Goal: Task Accomplishment & Management: Complete application form

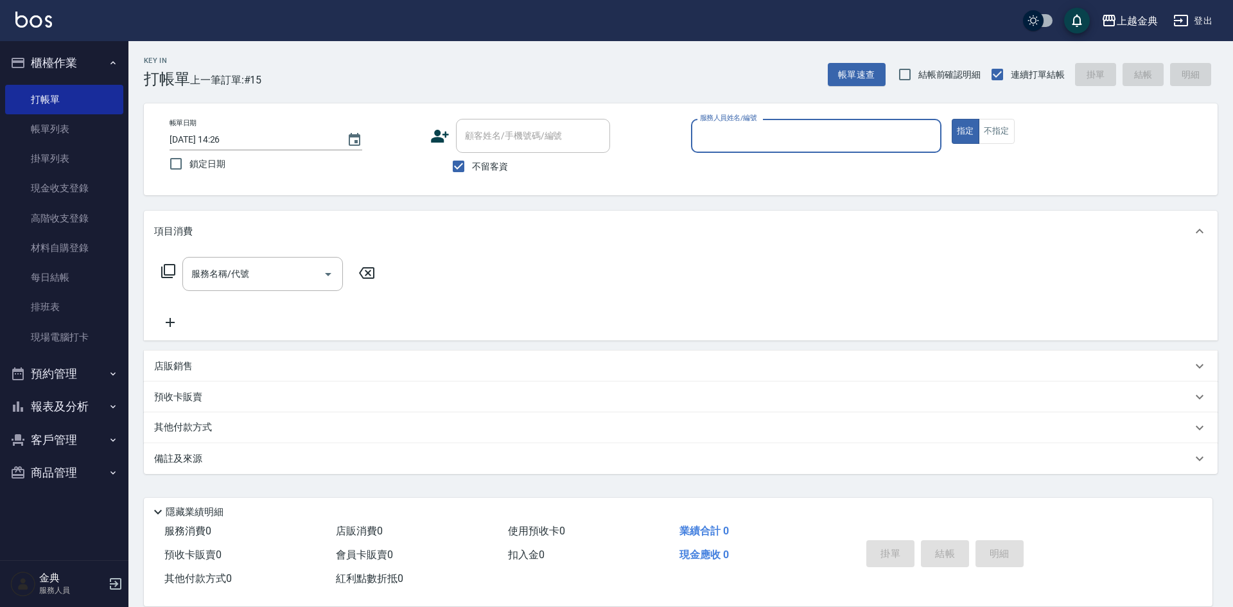
click at [890, 126] on input "服務人員姓名/編號" at bounding box center [816, 136] width 239 height 22
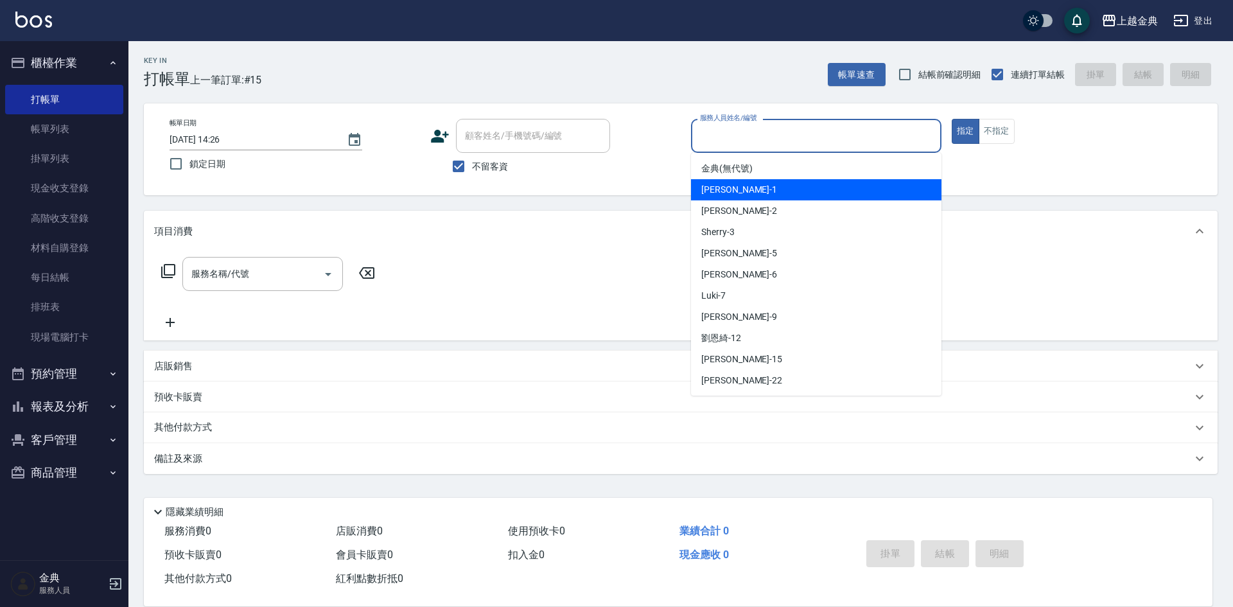
click at [773, 184] on div "Emma -1" at bounding box center [816, 189] width 250 height 21
type input "Emma-1"
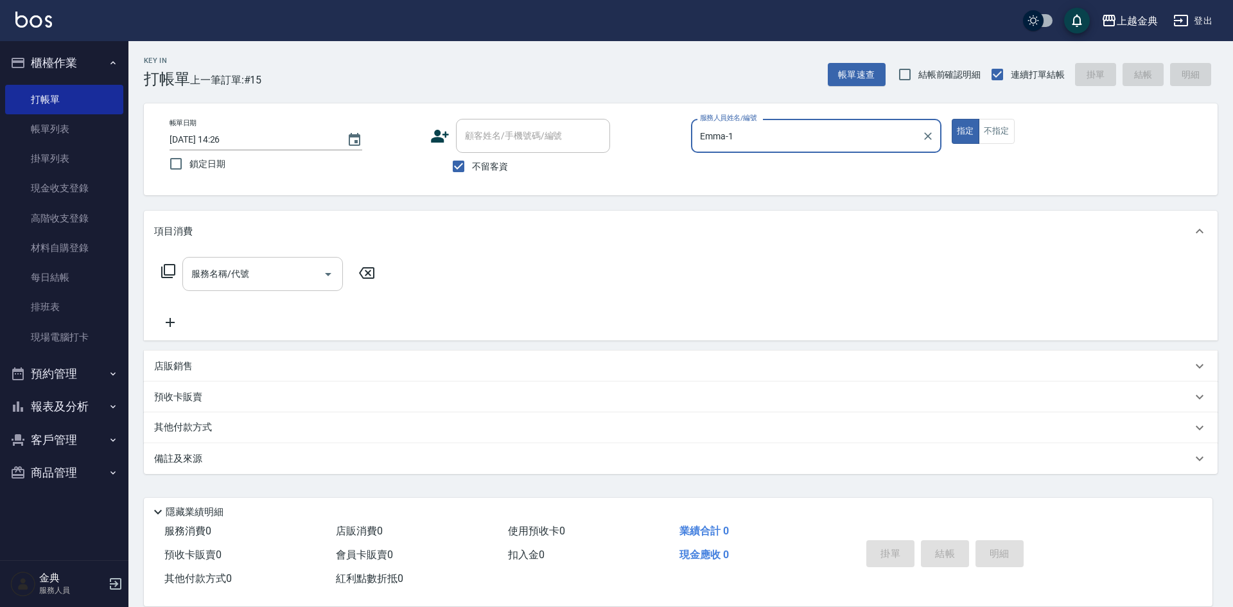
click at [255, 275] on input "服務名稱/代號" at bounding box center [253, 274] width 130 height 22
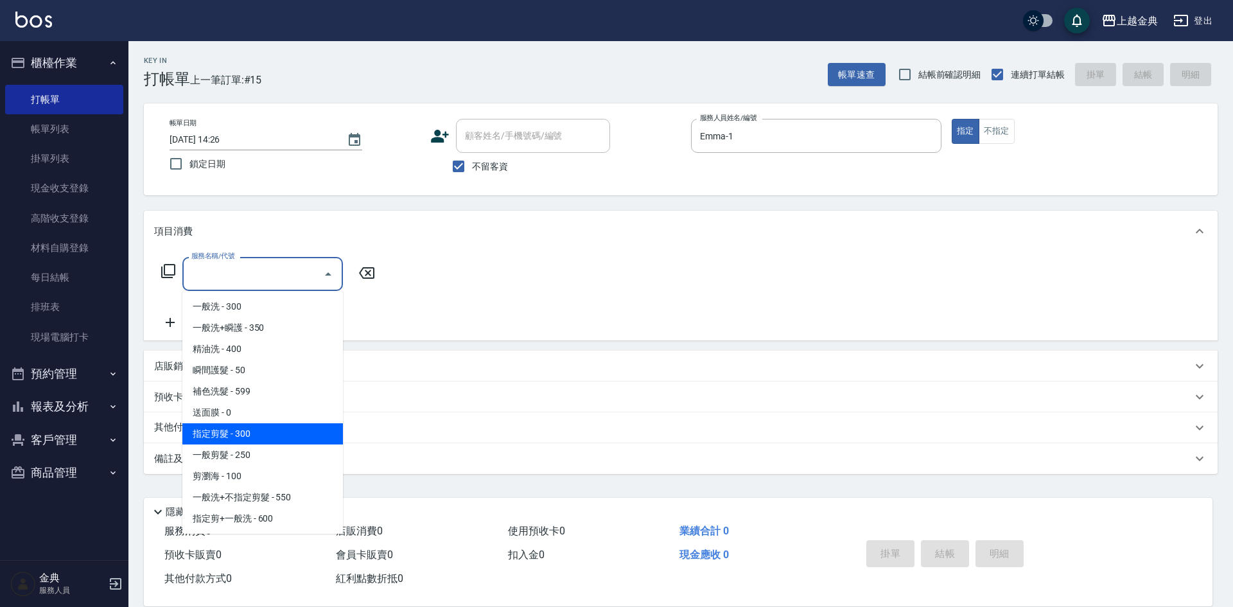
click at [256, 440] on span "指定剪髮 - 300" at bounding box center [262, 433] width 161 height 21
type input "指定剪髮(199)"
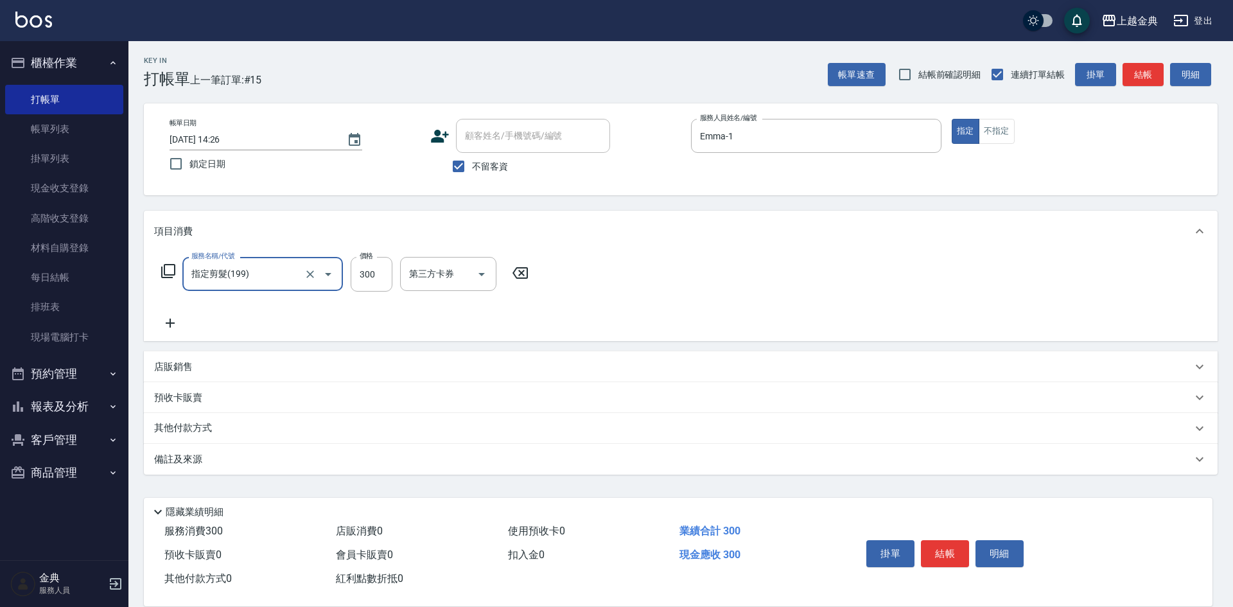
click at [177, 324] on icon at bounding box center [170, 322] width 32 height 15
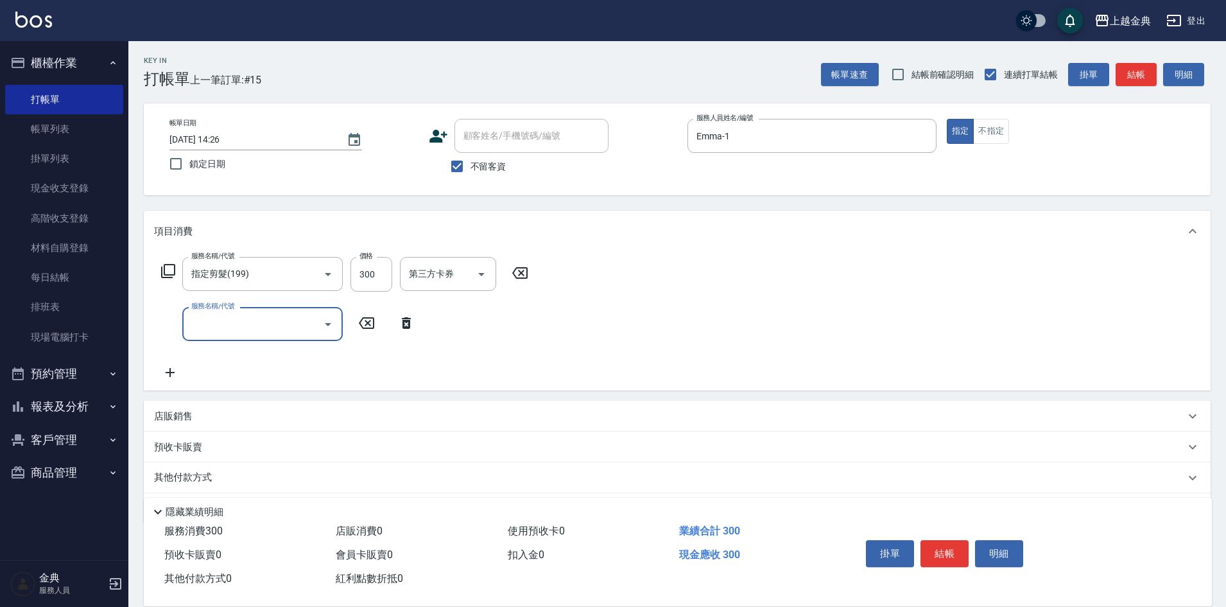
click at [199, 321] on input "服務名稱/代號" at bounding box center [253, 324] width 130 height 22
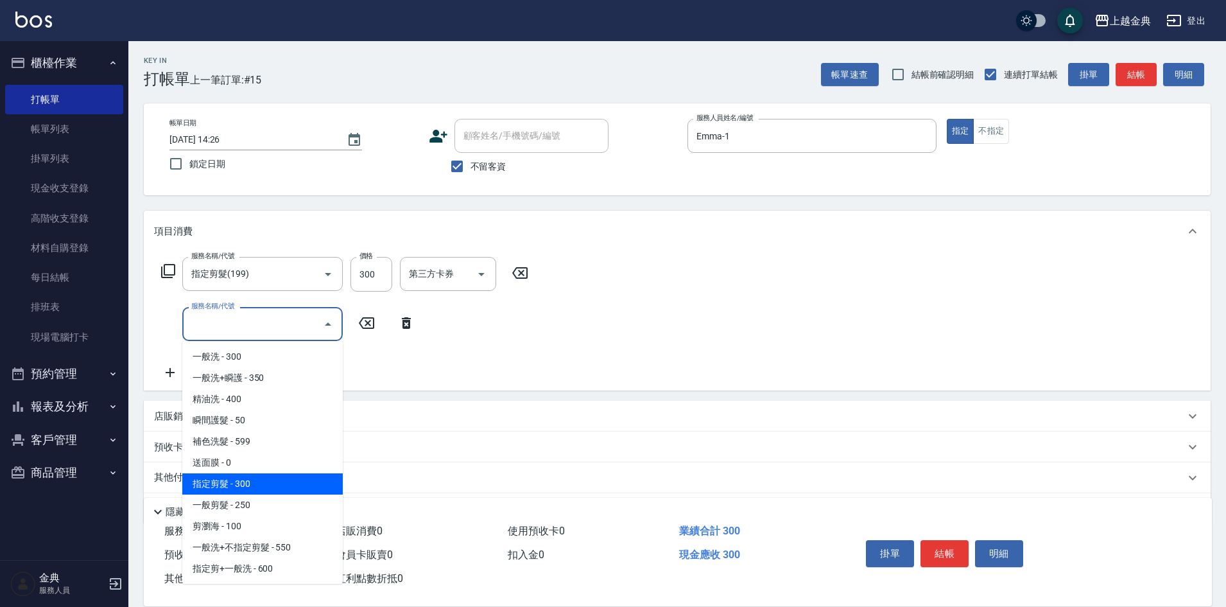
click at [266, 475] on span "指定剪髮 - 300" at bounding box center [262, 483] width 161 height 21
type input "指定剪髮(199)"
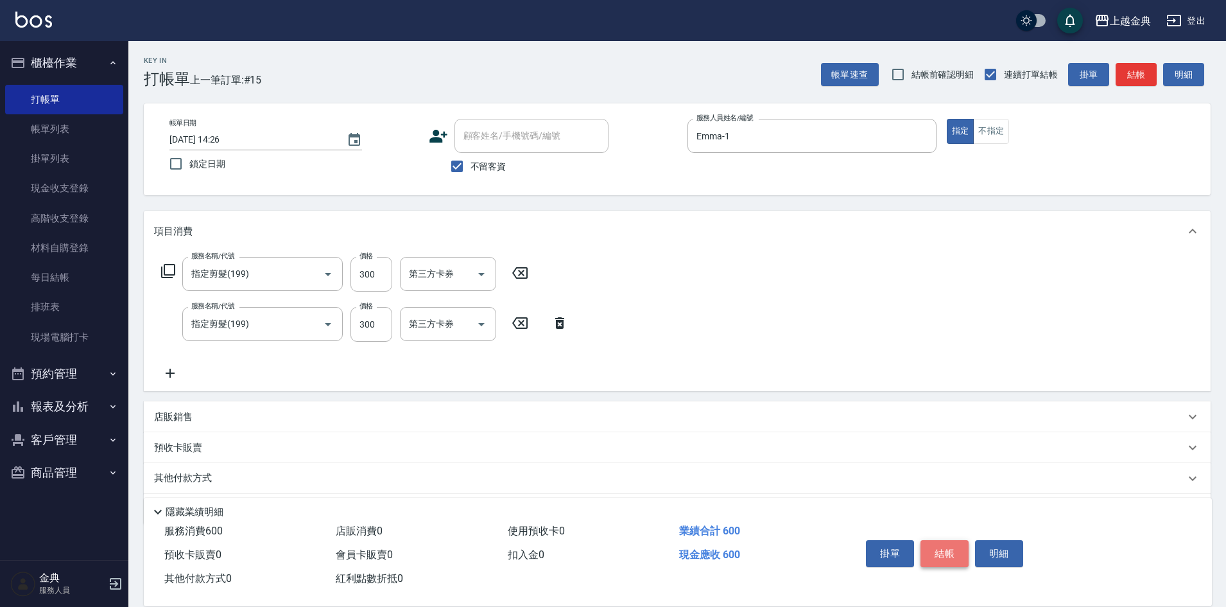
click at [946, 555] on button "結帳" at bounding box center [945, 553] width 48 height 27
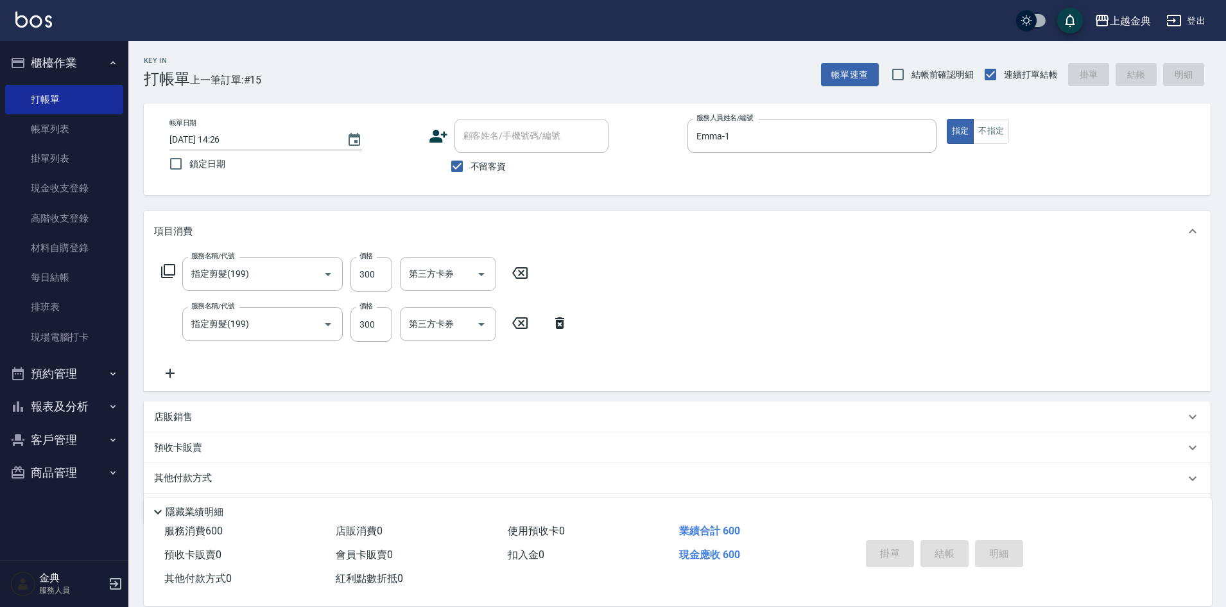
type input "[DATE] 15:29"
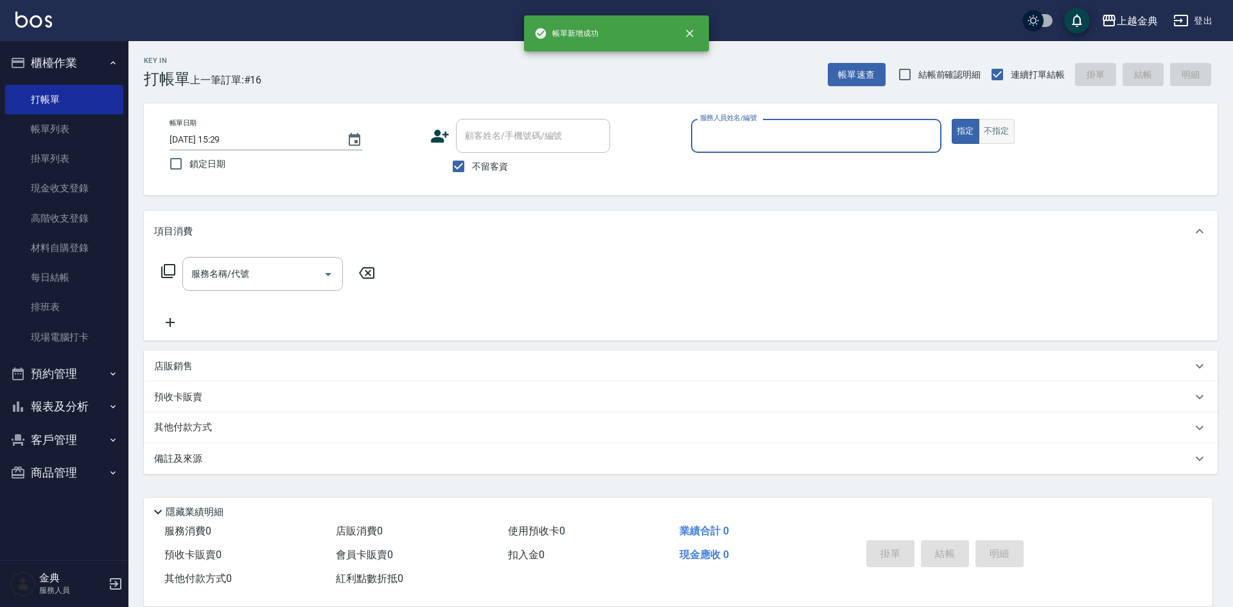
click at [991, 137] on button "不指定" at bounding box center [996, 131] width 36 height 25
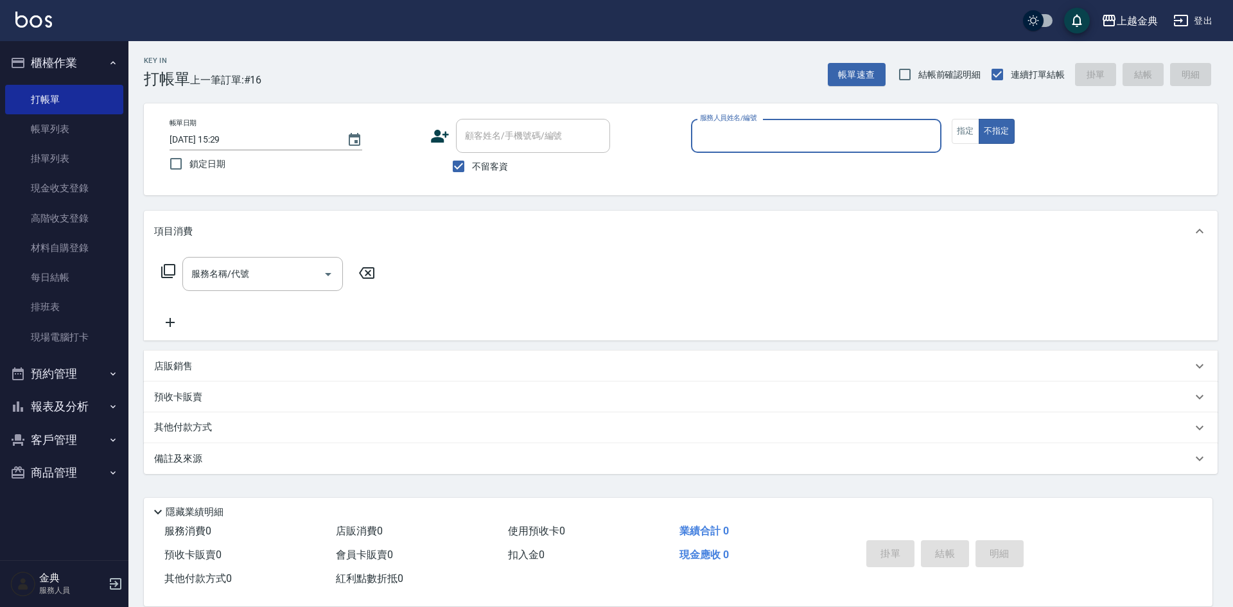
click at [894, 141] on input "服務人員姓名/編號" at bounding box center [816, 136] width 239 height 22
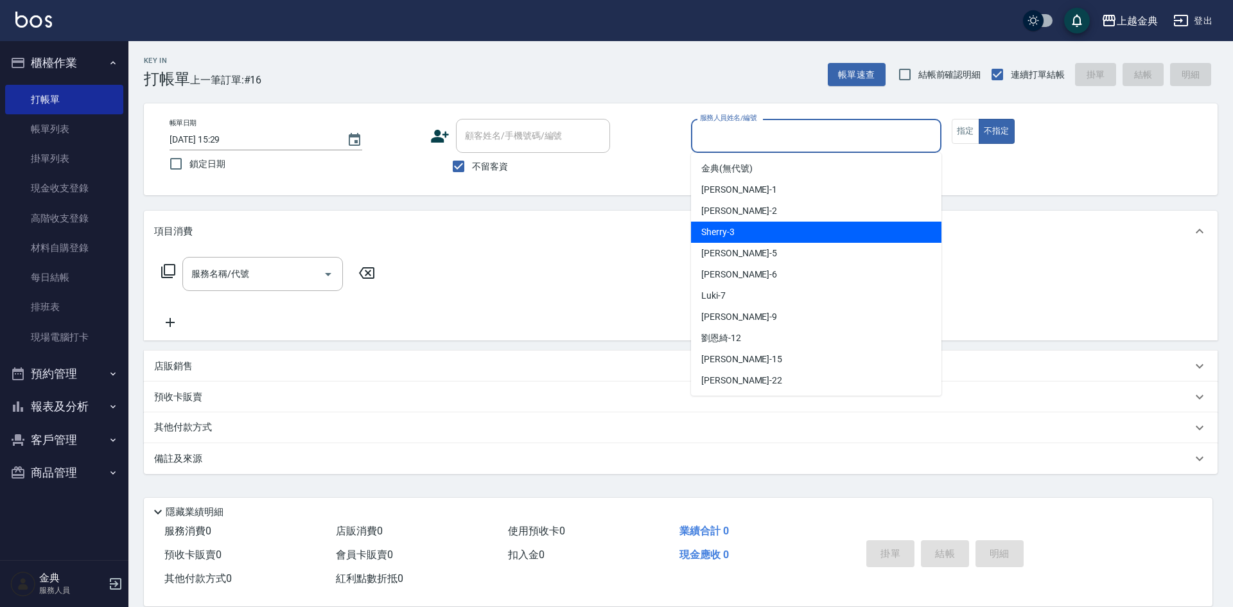
click at [758, 236] on div "Sherry -3" at bounding box center [816, 232] width 250 height 21
type input "Sherry-3"
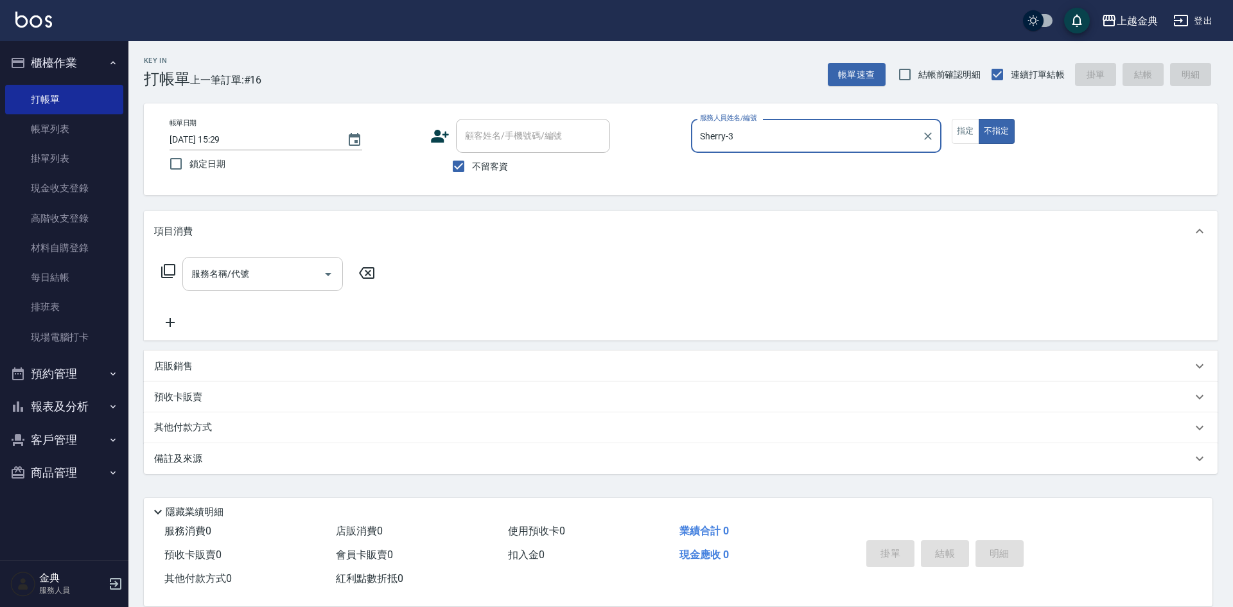
click at [240, 278] on input "服務名稱/代號" at bounding box center [253, 274] width 130 height 22
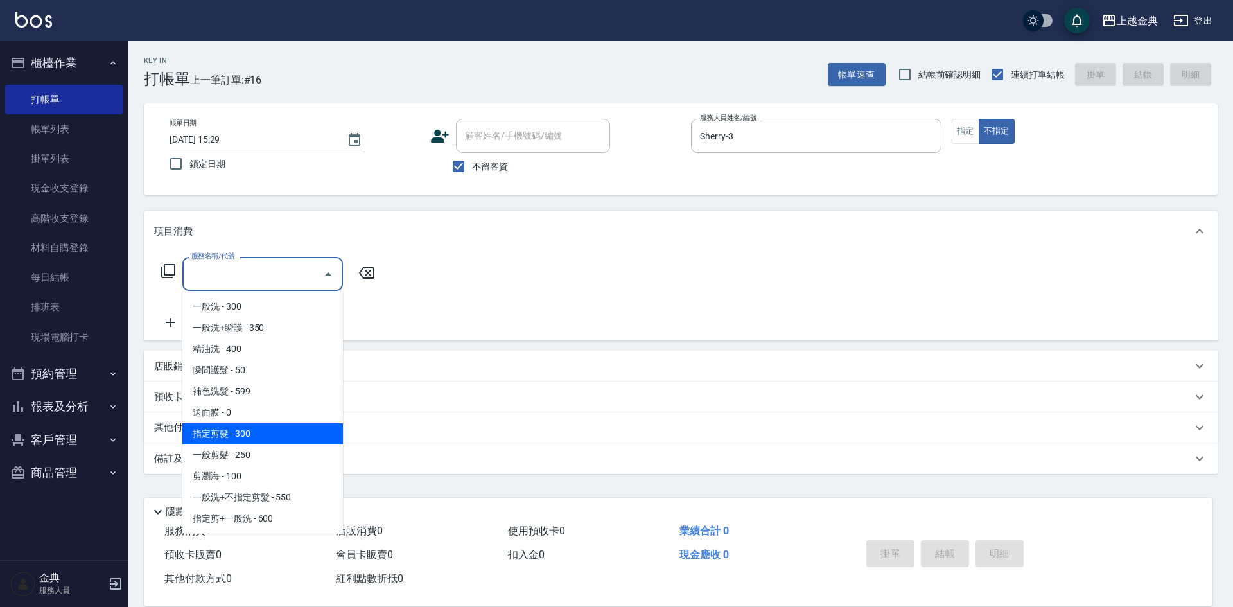
click at [227, 444] on span "指定剪髮 - 300" at bounding box center [262, 433] width 161 height 21
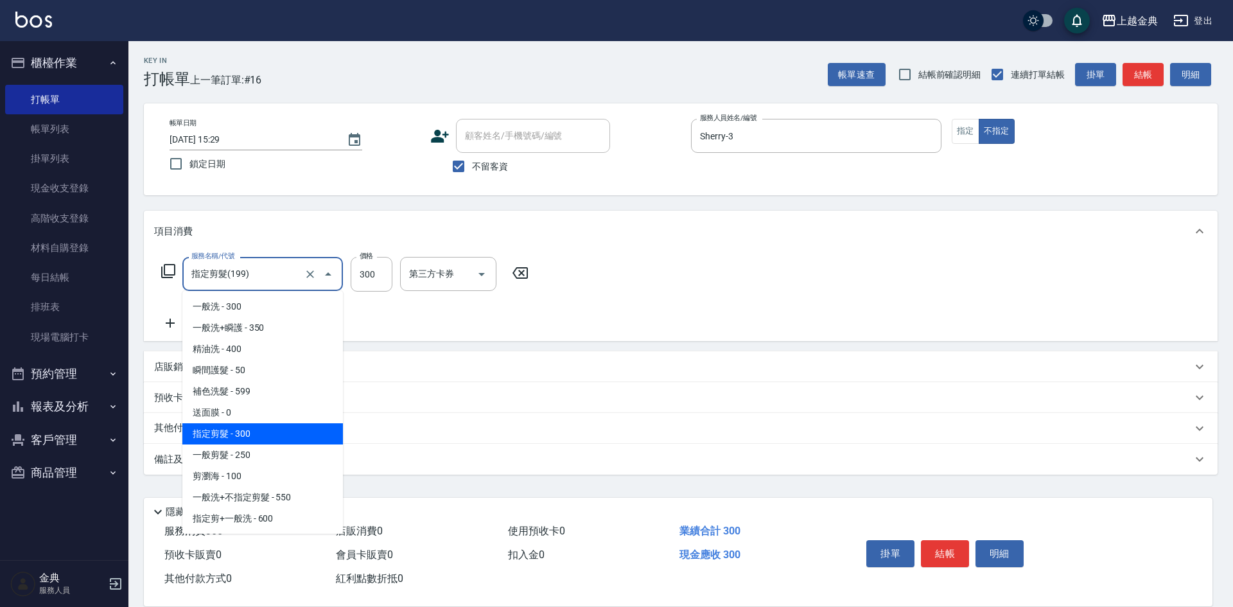
click at [251, 282] on input "指定剪髮(199)" at bounding box center [244, 274] width 113 height 22
click at [270, 456] on span "一般剪髮 - 250" at bounding box center [262, 454] width 161 height 21
type input "一般剪髮(200)"
type input "250"
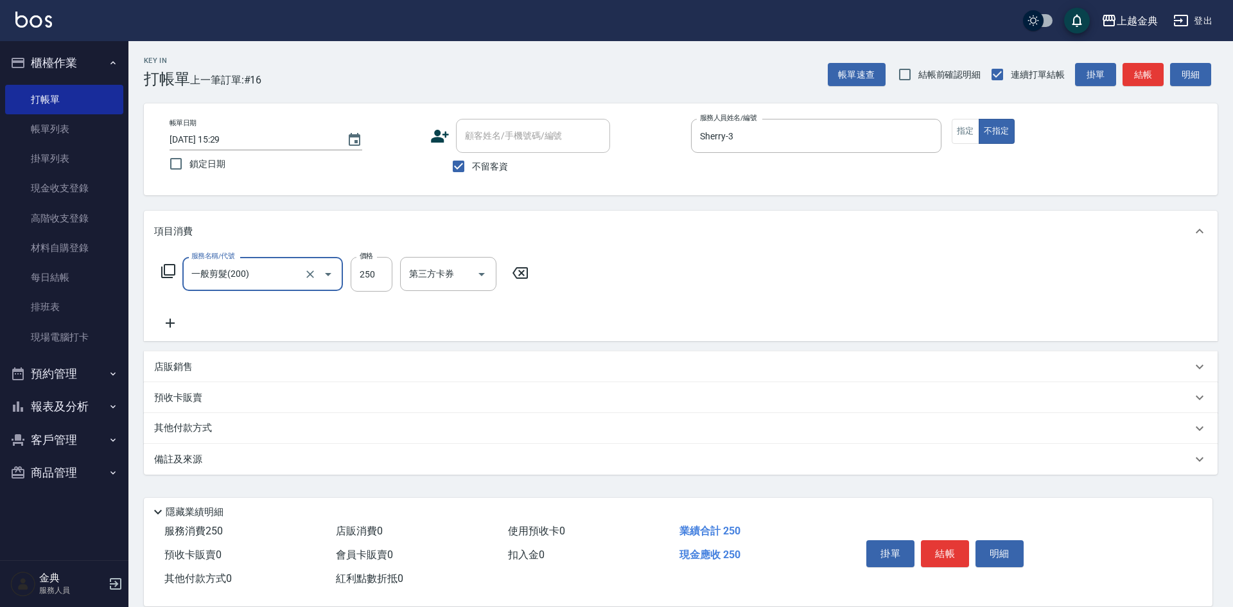
click at [175, 325] on icon at bounding box center [170, 322] width 32 height 15
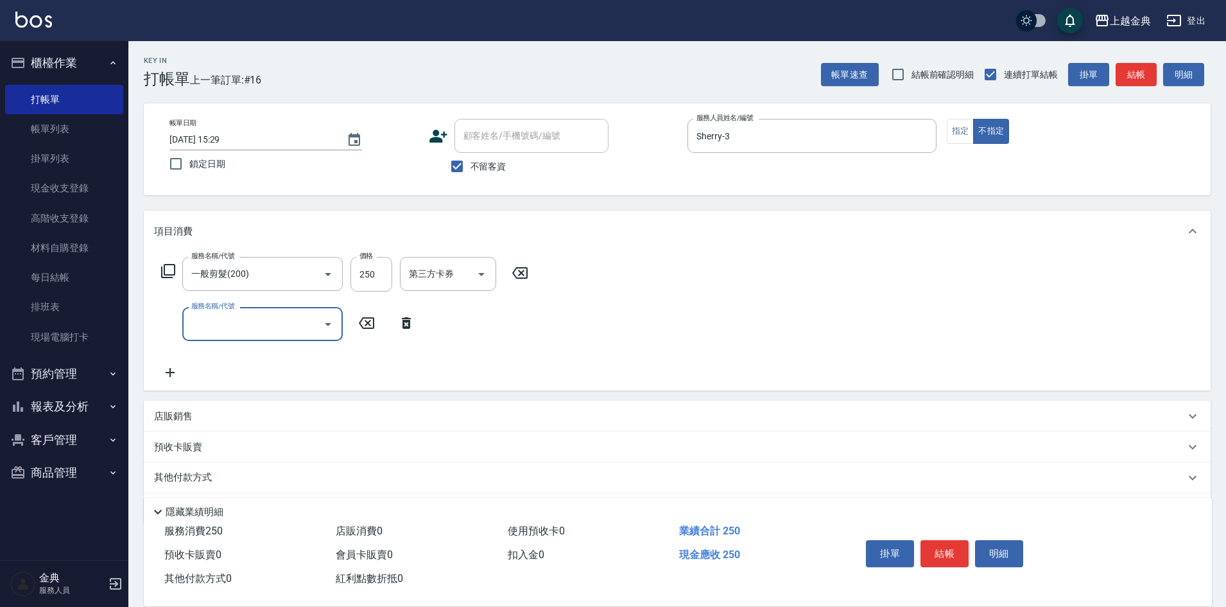
click at [227, 327] on input "服務名稱/代號" at bounding box center [253, 324] width 130 height 22
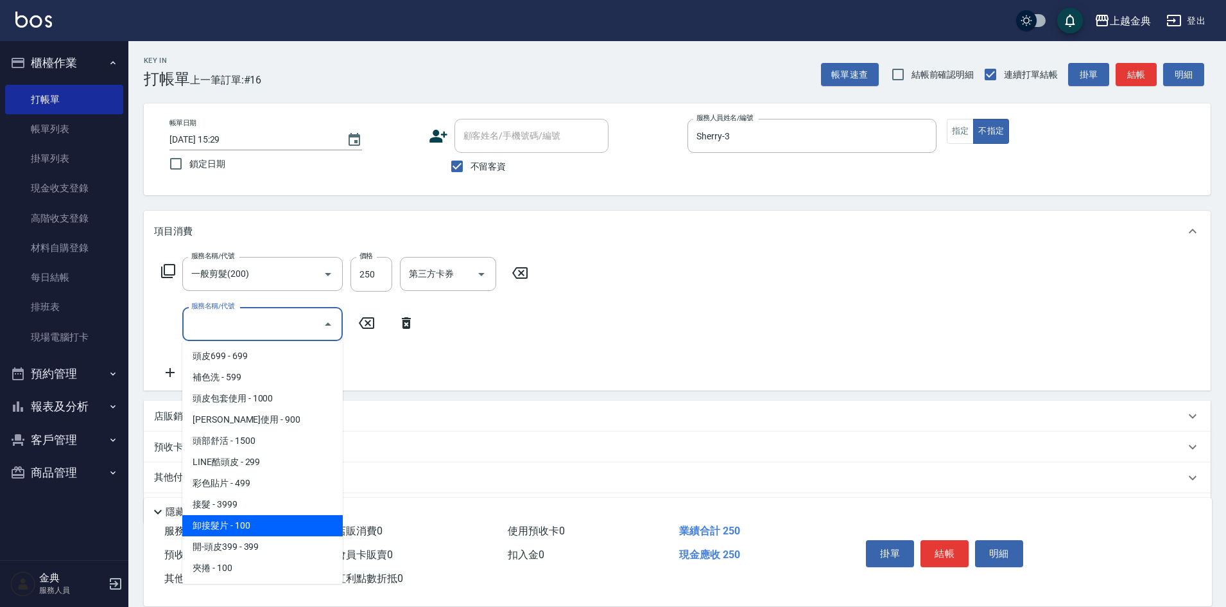
scroll to position [889, 0]
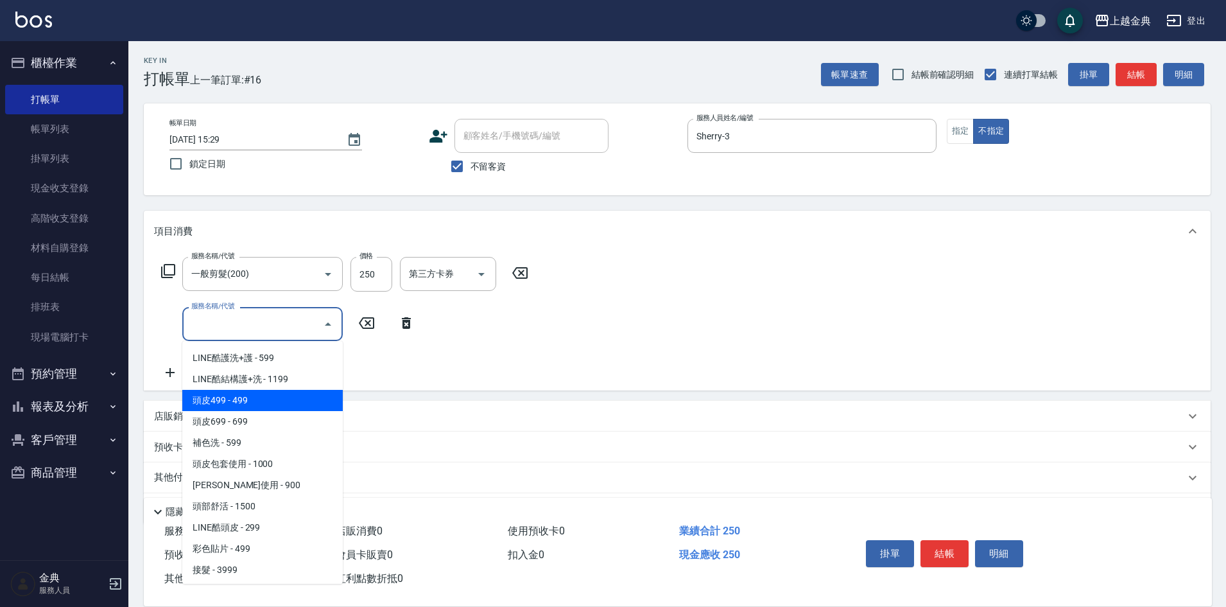
click at [272, 401] on span "頭皮499 - 499" at bounding box center [262, 400] width 161 height 21
type input "頭皮499(601)"
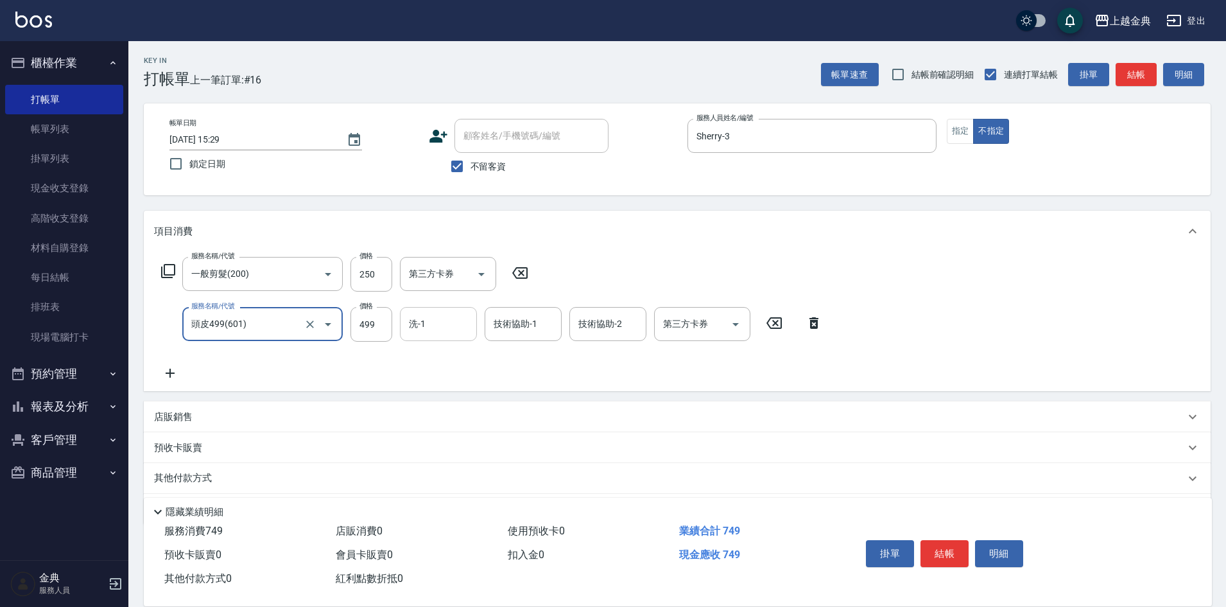
click at [437, 324] on input "洗-1" at bounding box center [438, 324] width 65 height 22
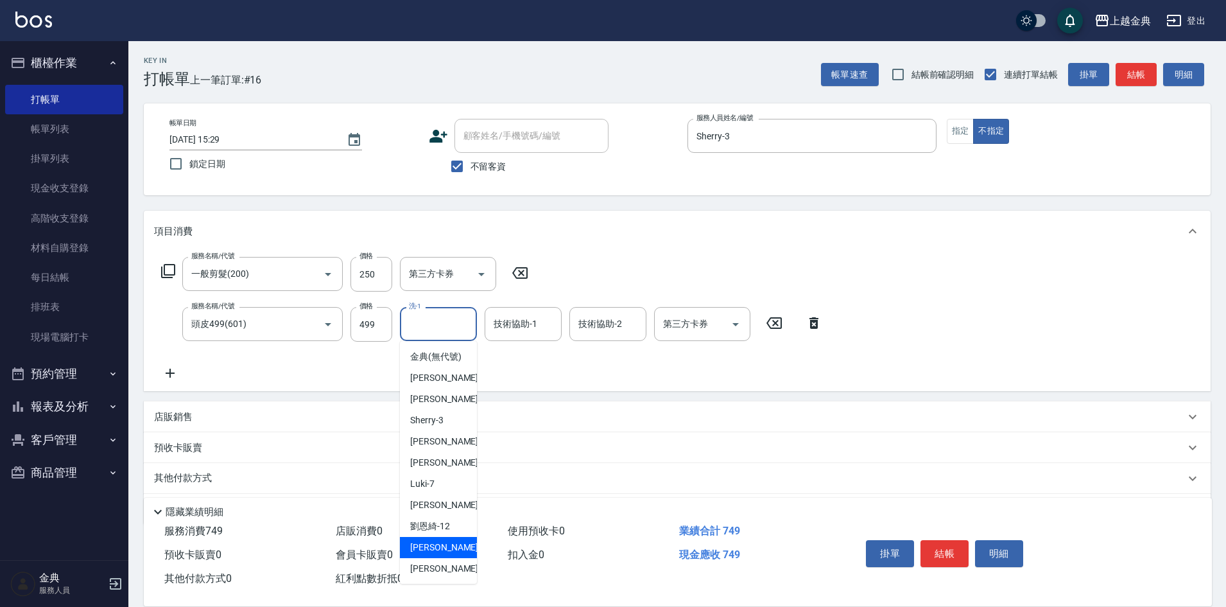
click at [440, 554] on span "[PERSON_NAME] -15" at bounding box center [450, 547] width 81 height 13
type input "[PERSON_NAME]-15"
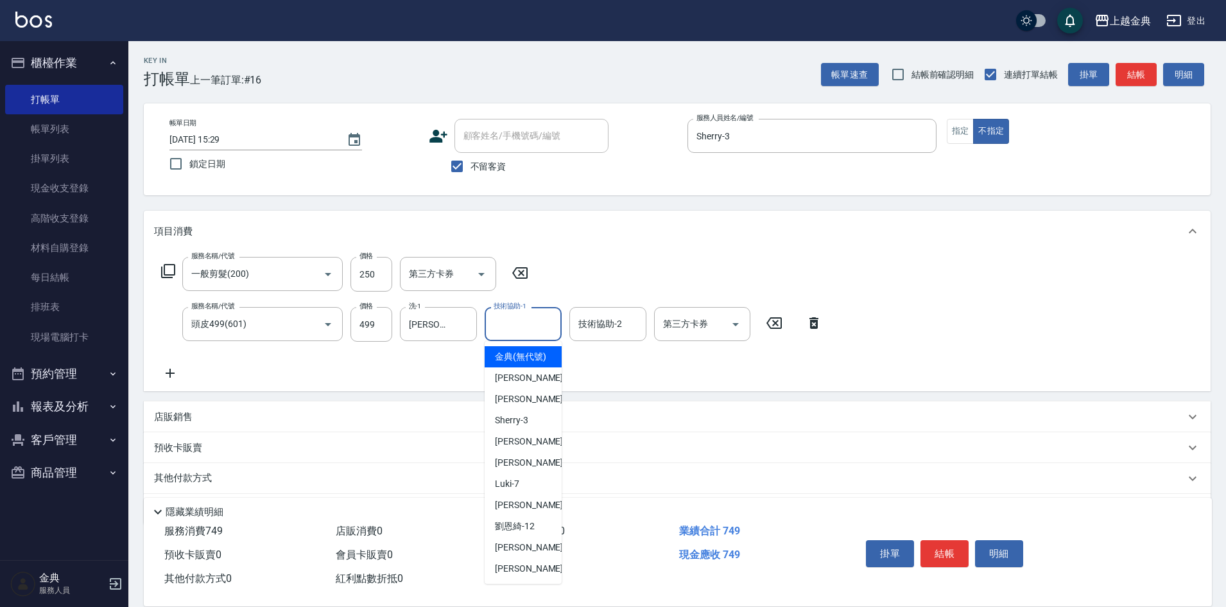
click at [503, 324] on div "技術協助-1 技術協助-1" at bounding box center [523, 324] width 77 height 34
click at [516, 554] on span "[PERSON_NAME] -15" at bounding box center [535, 547] width 81 height 13
type input "[PERSON_NAME]-15"
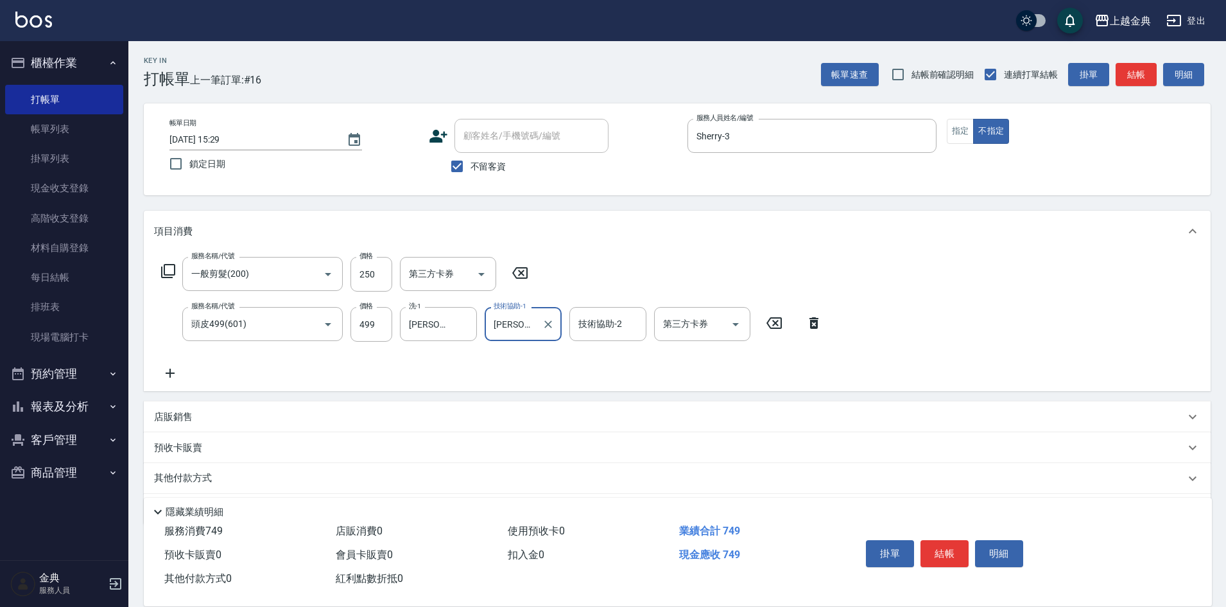
click at [941, 544] on button "結帳" at bounding box center [945, 553] width 48 height 27
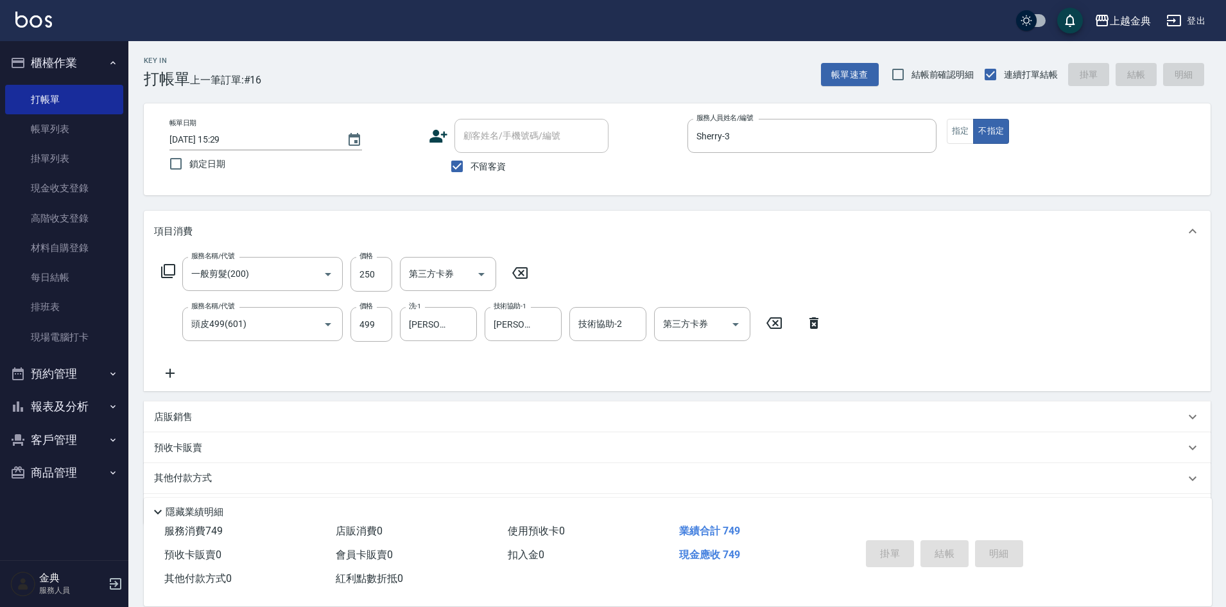
type input "[DATE] 15:30"
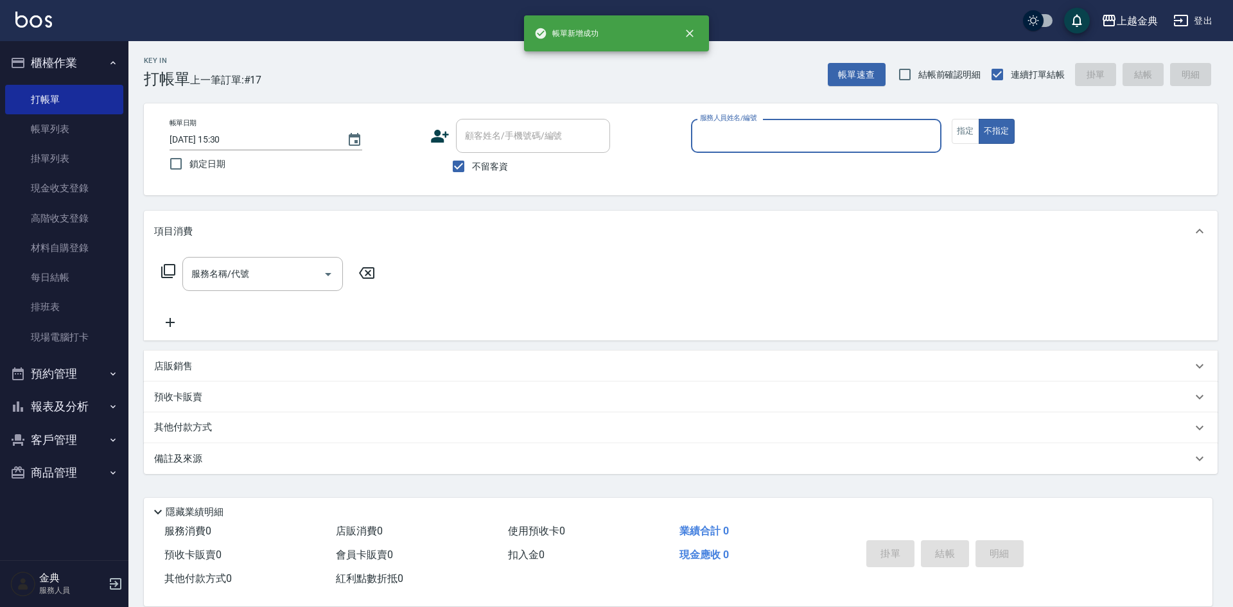
drag, startPoint x: 93, startPoint y: 129, endPoint x: 161, endPoint y: 270, distance: 156.2
click at [93, 129] on link "帳單列表" at bounding box center [64, 129] width 118 height 30
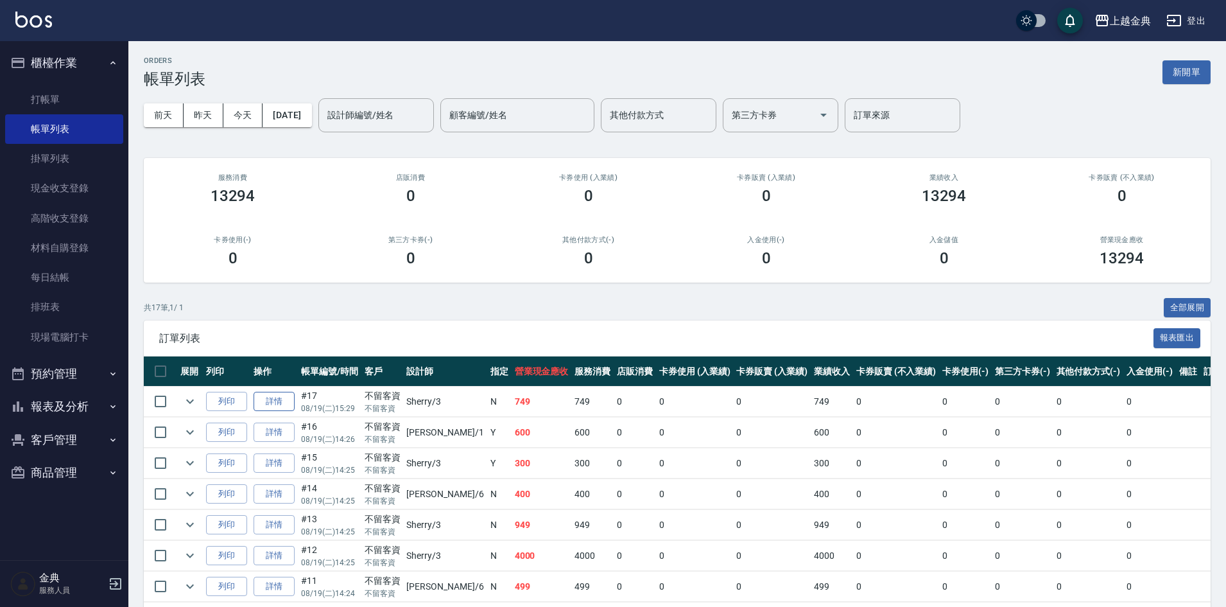
click at [275, 395] on link "詳情" at bounding box center [274, 402] width 41 height 20
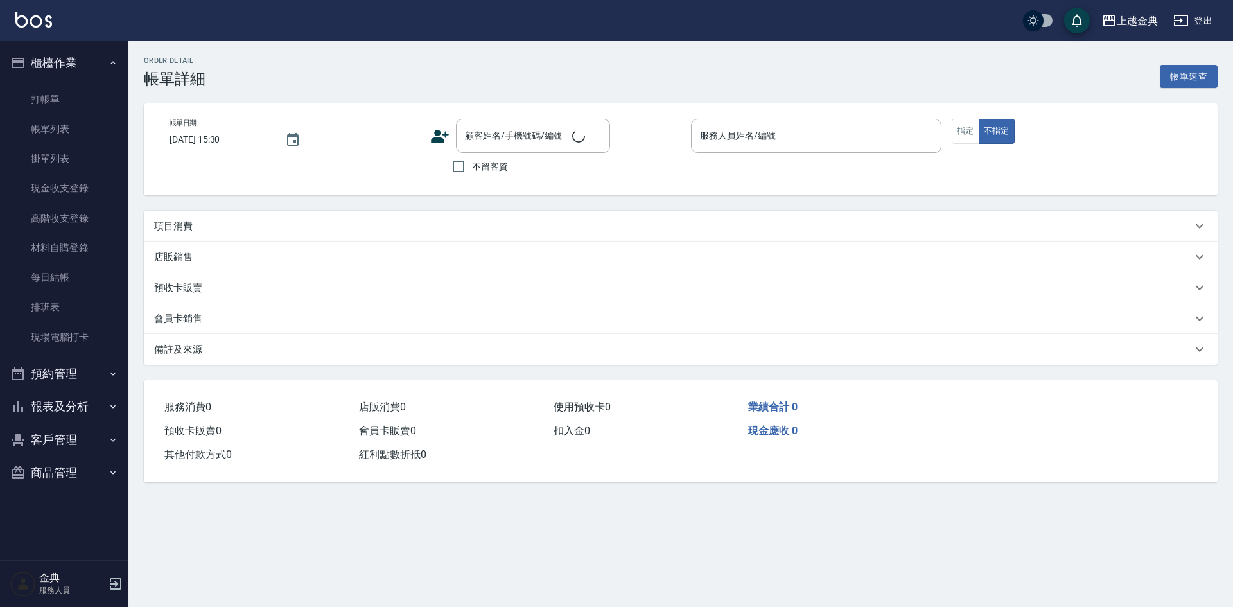
type input "[DATE] 15:29"
checkbox input "true"
type input "Sherry-3"
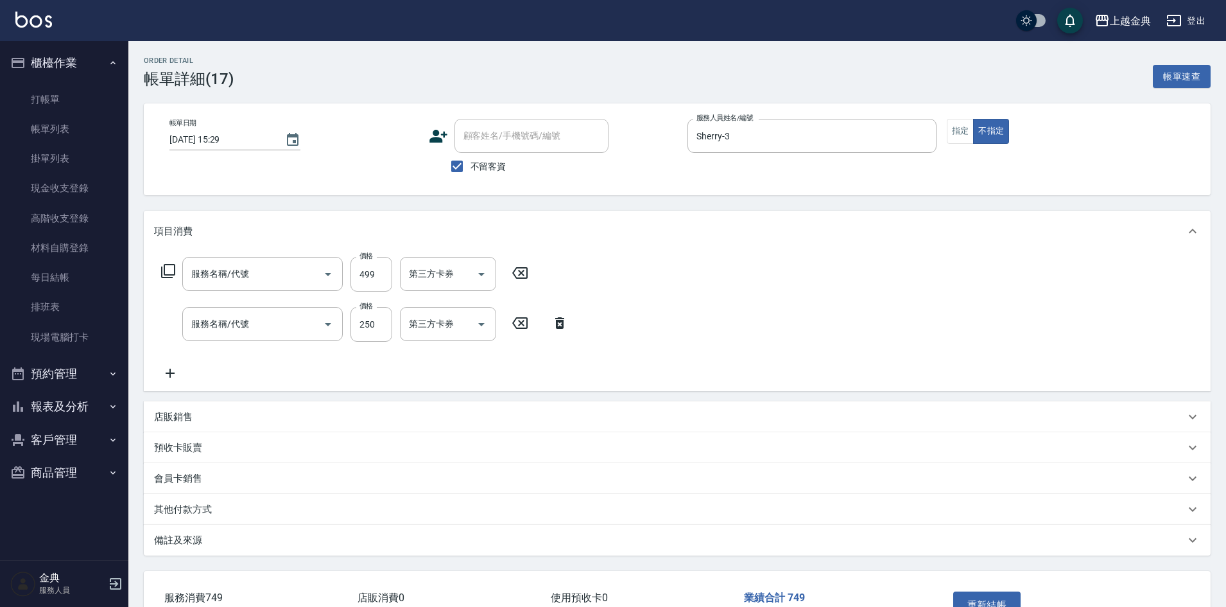
type input "頭皮499(601)"
type input "一般剪髮(200)"
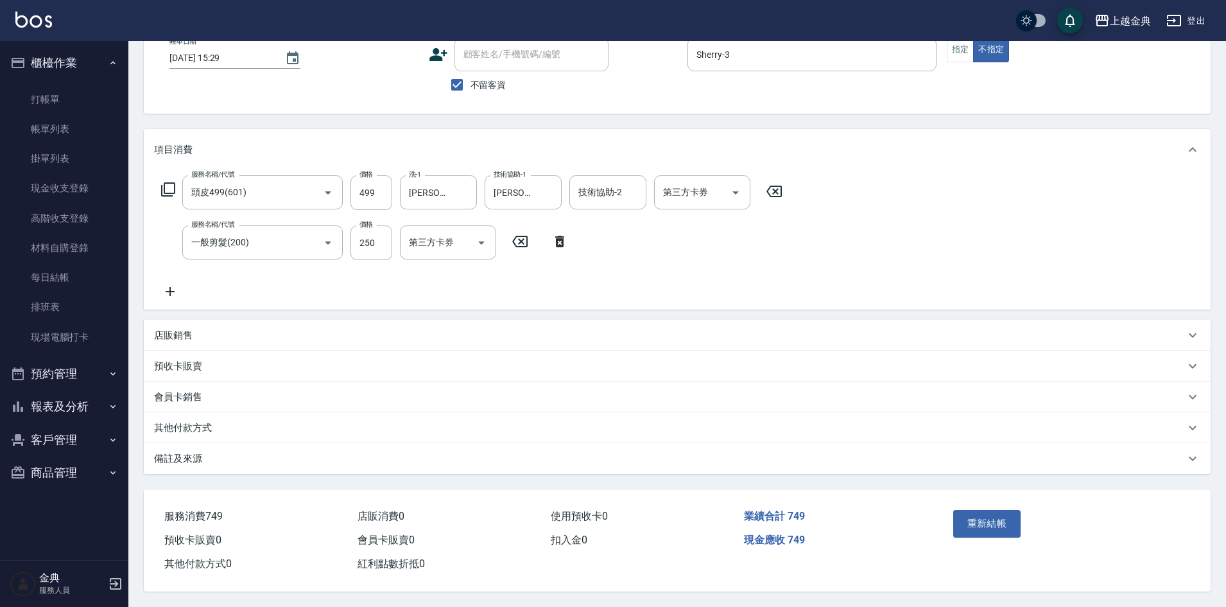
click at [193, 421] on p "其他付款方式" at bounding box center [183, 427] width 58 height 13
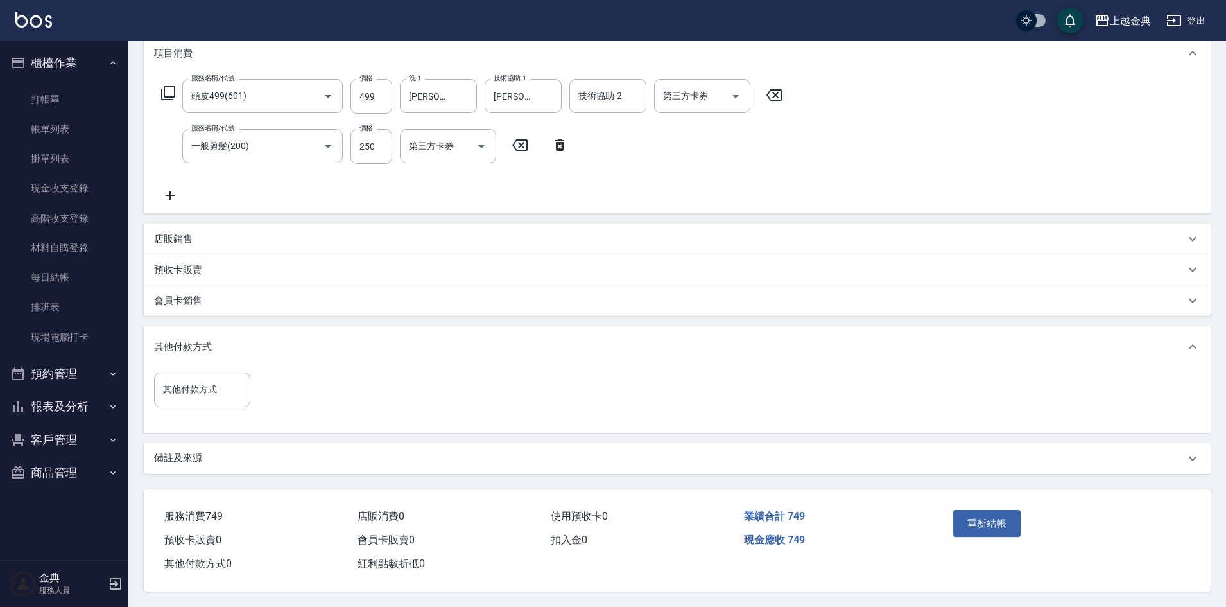
scroll to position [184, 0]
click at [202, 375] on div "其他付款方式 其他付款方式" at bounding box center [202, 389] width 96 height 34
click at [203, 477] on span "轉帳" at bounding box center [202, 486] width 96 height 21
type input "轉帳"
click at [284, 388] on input "0" at bounding box center [306, 389] width 96 height 35
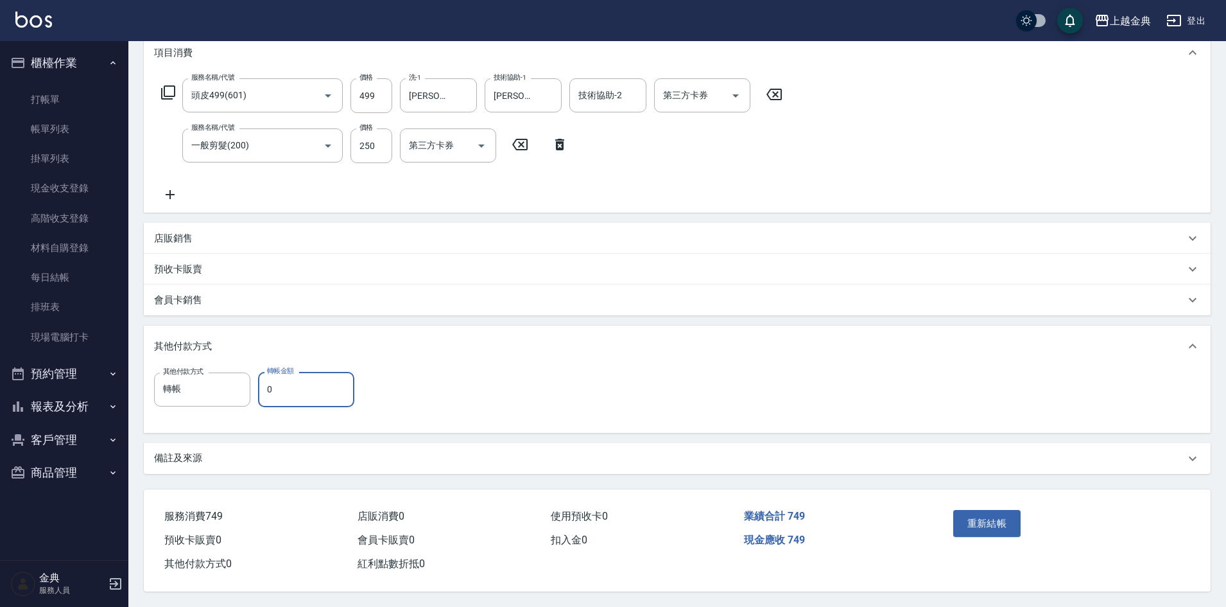
click at [282, 390] on input "0" at bounding box center [306, 389] width 96 height 35
type input "749"
click at [1002, 512] on button "重新結帳" at bounding box center [987, 523] width 68 height 27
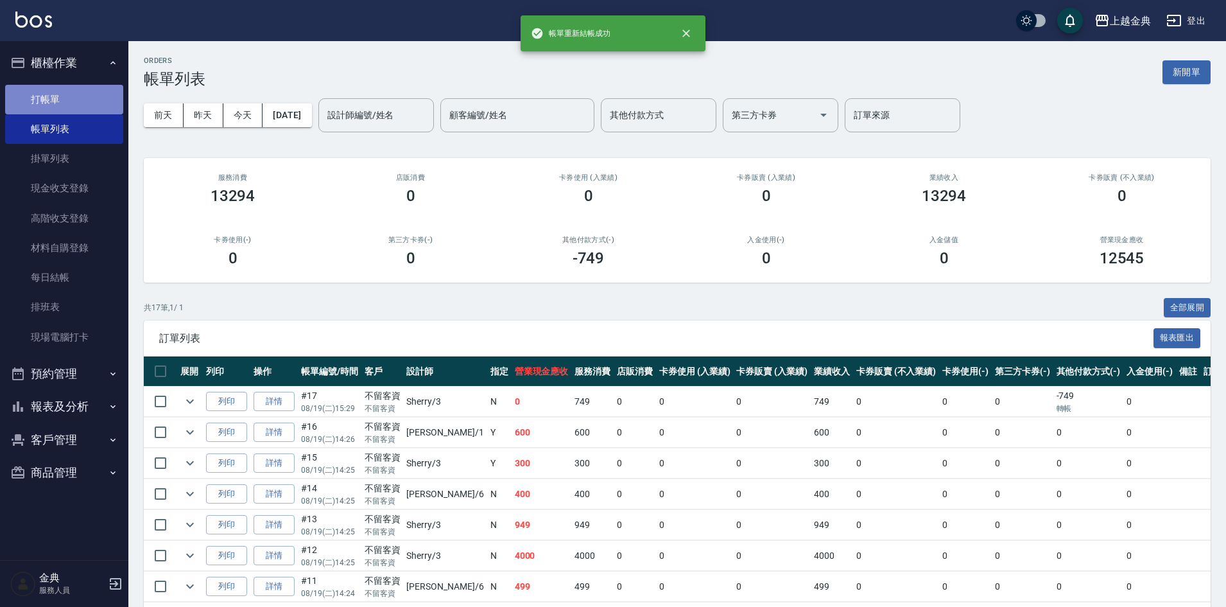
click at [67, 99] on link "打帳單" at bounding box center [64, 100] width 118 height 30
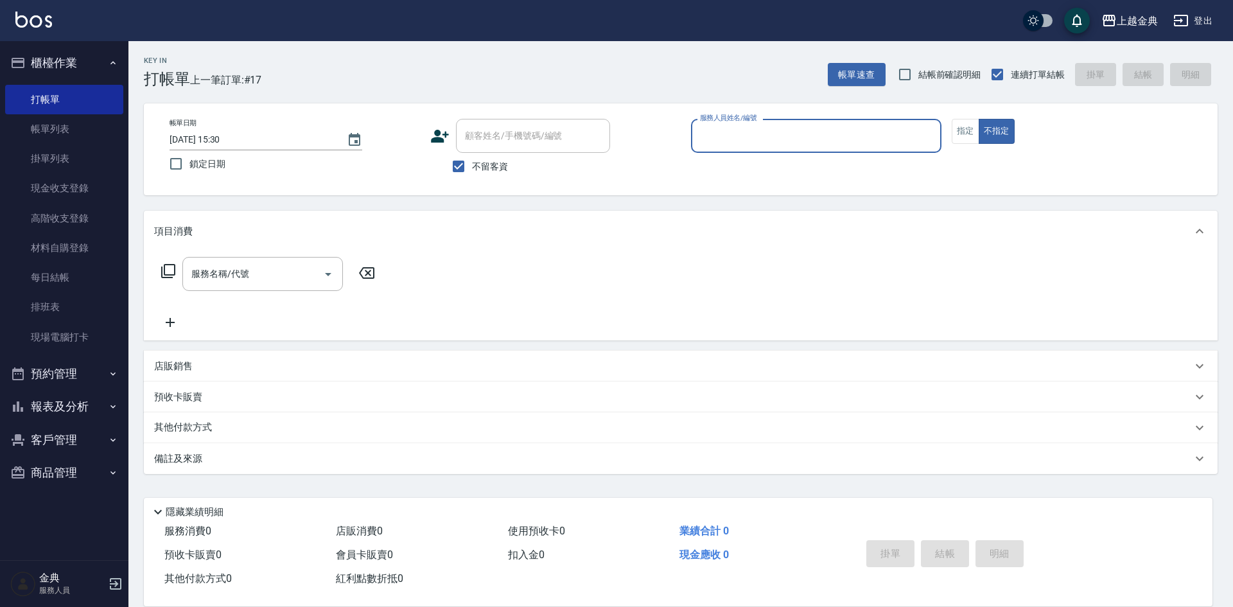
click at [847, 121] on div "服務人員姓名/編號" at bounding box center [816, 136] width 250 height 34
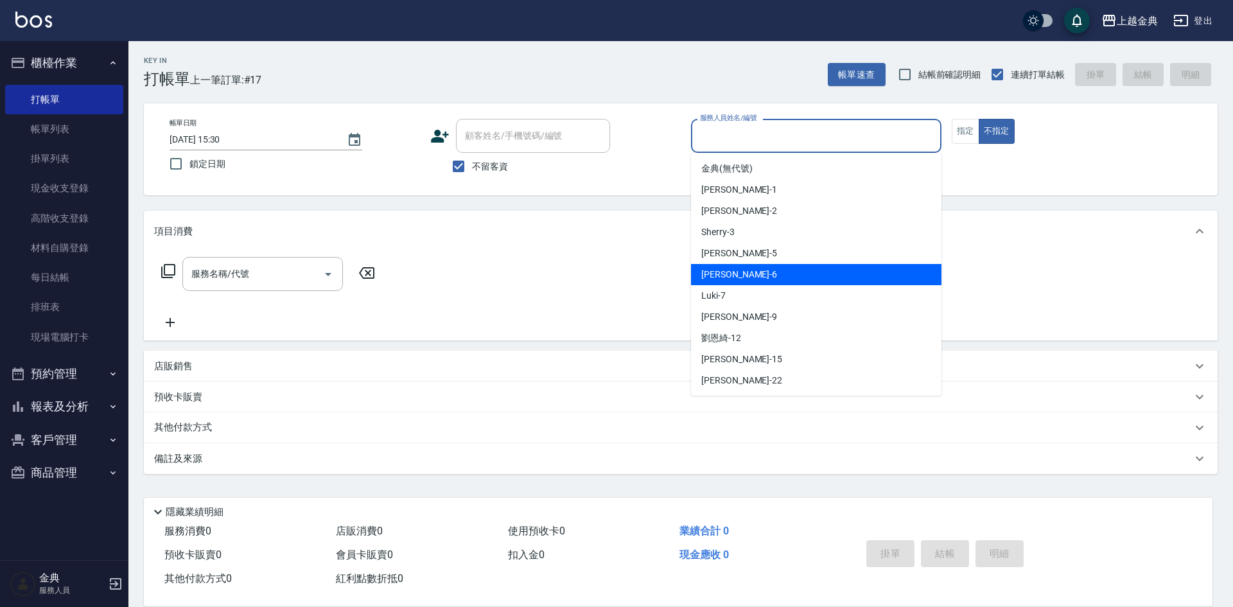
click at [781, 275] on div "[PERSON_NAME] -6" at bounding box center [816, 274] width 250 height 21
type input "[PERSON_NAME]-6"
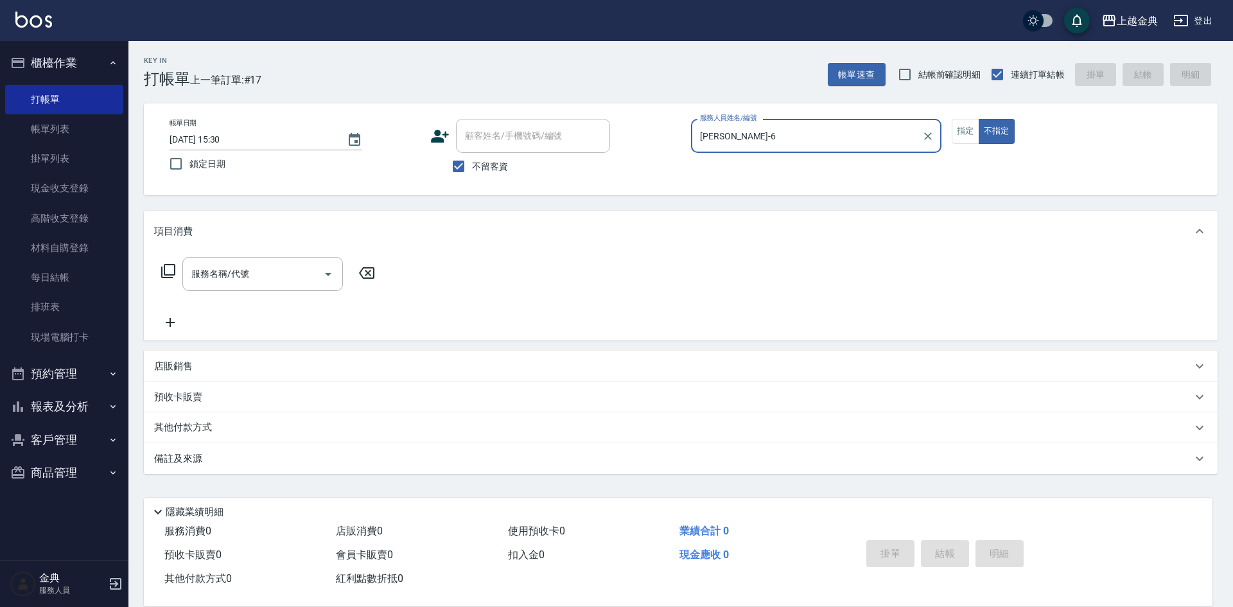
click at [252, 254] on div "服務名稱/代號 服務名稱/代號" at bounding box center [680, 296] width 1073 height 89
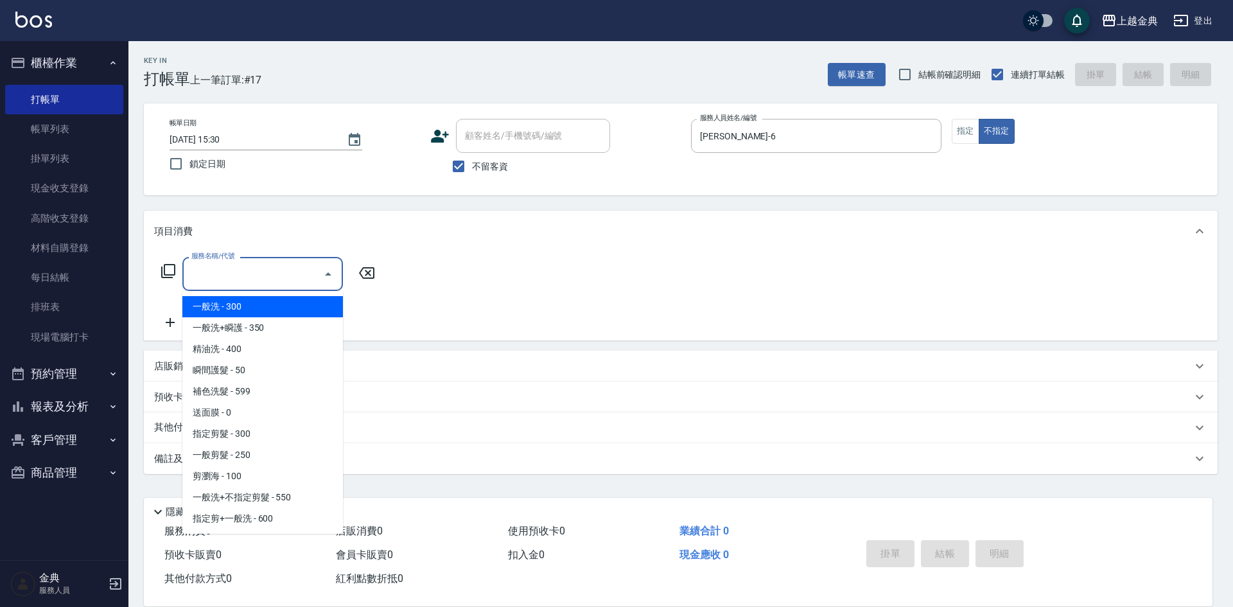
click at [257, 267] on input "服務名稱/代號" at bounding box center [253, 274] width 130 height 22
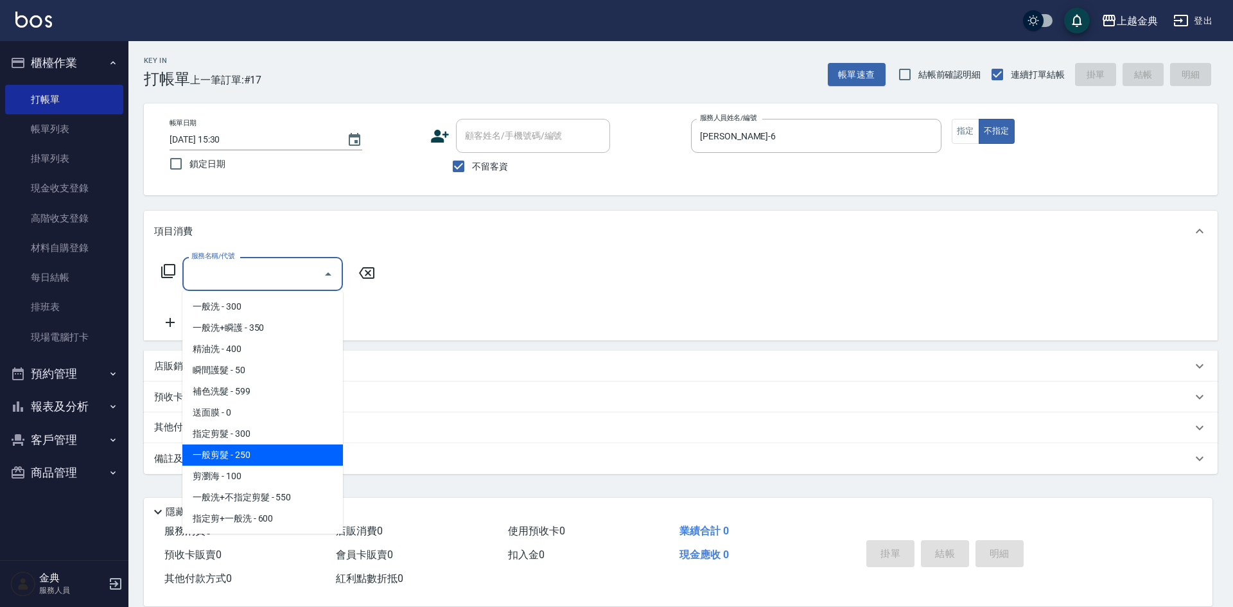
click at [261, 459] on span "一般剪髮 - 250" at bounding box center [262, 454] width 161 height 21
type input "一般剪髮(200)"
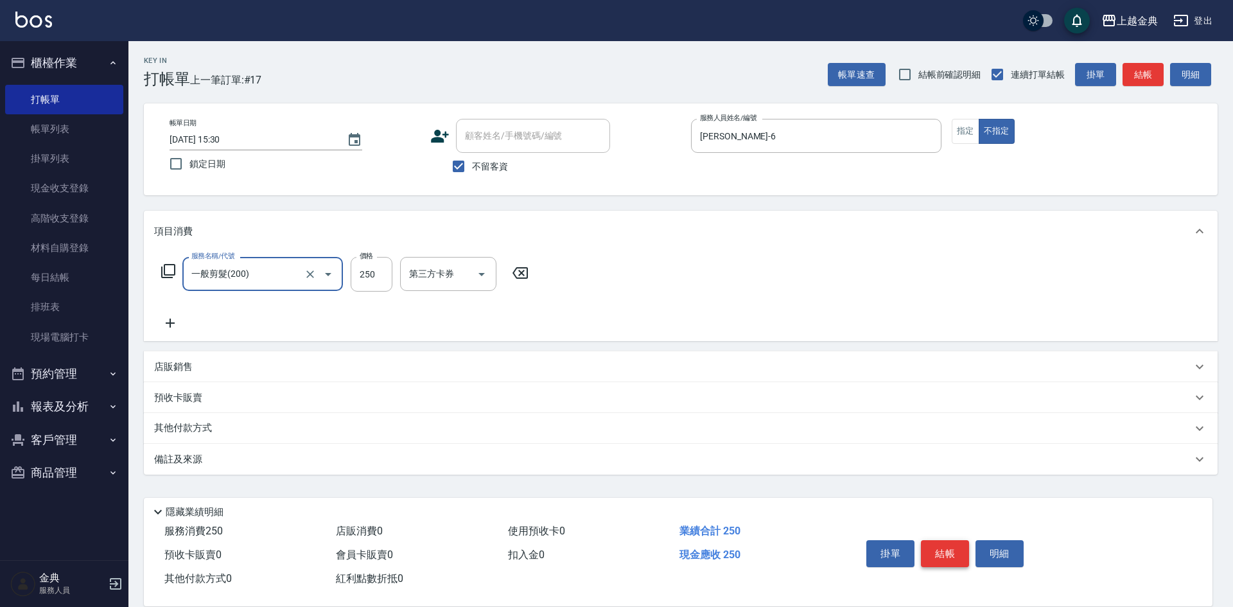
click at [948, 546] on button "結帳" at bounding box center [945, 553] width 48 height 27
